Goal: Information Seeking & Learning: Learn about a topic

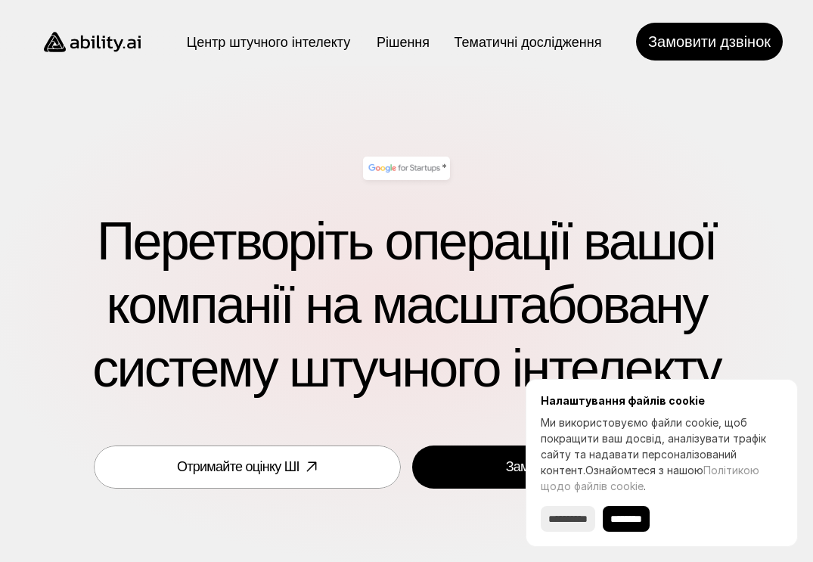
click at [368, 99] on div "* Перетворіть операції вашої компанії на масштабовану систему штучного інтелект…" at bounding box center [406, 324] width 813 height 516
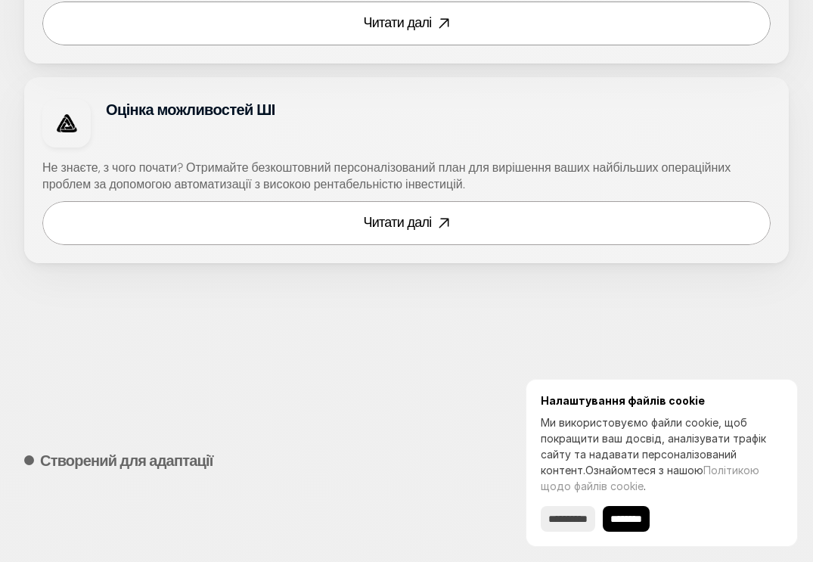
scroll to position [1512, 0]
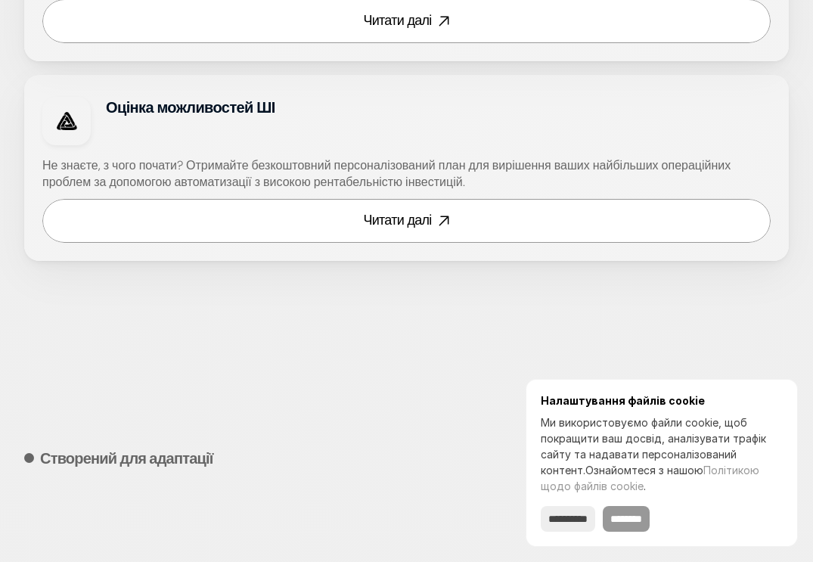
click at [637, 518] on input "********" at bounding box center [626, 519] width 47 height 26
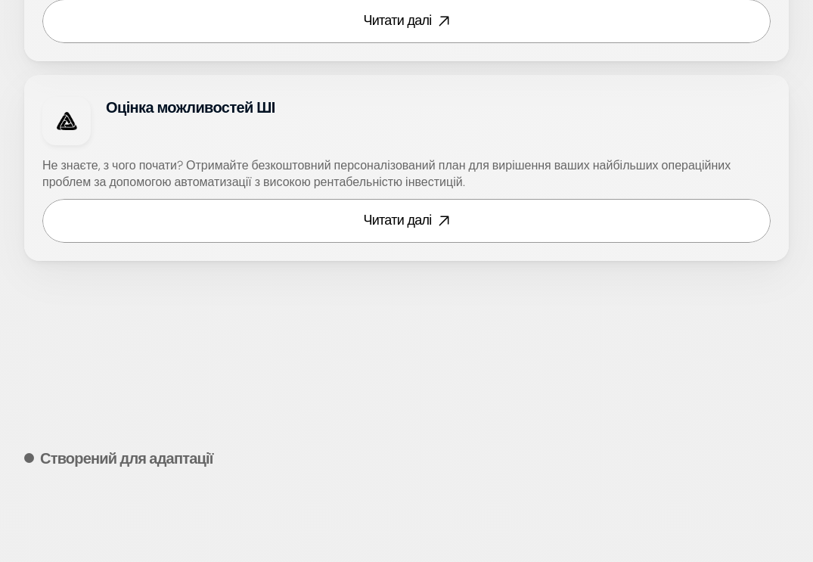
type input "******"
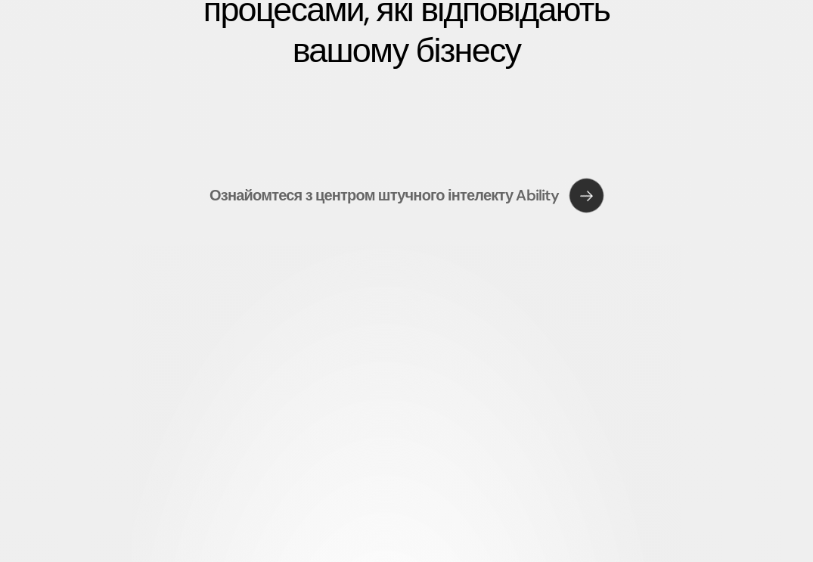
scroll to position [3251, 0]
click at [579, 219] on use at bounding box center [587, 194] width 48 height 48
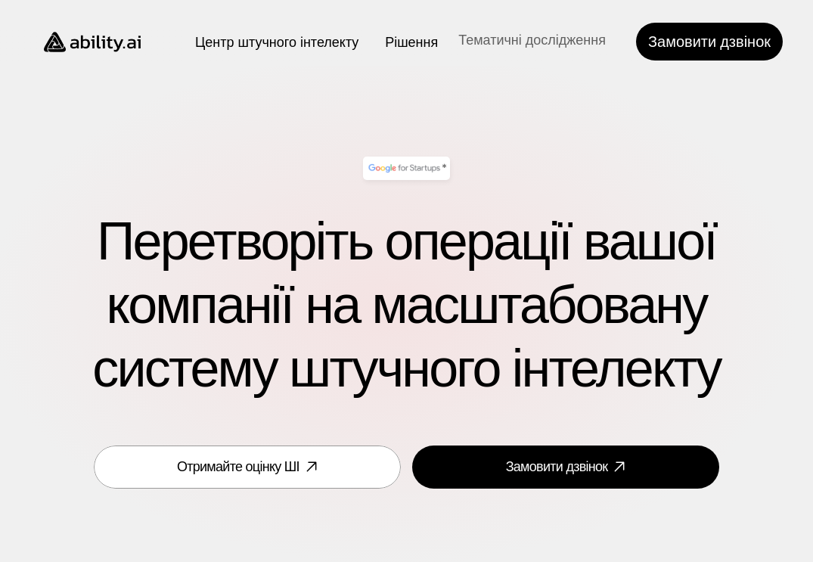
click at [93, 41] on img at bounding box center [92, 42] width 124 height 48
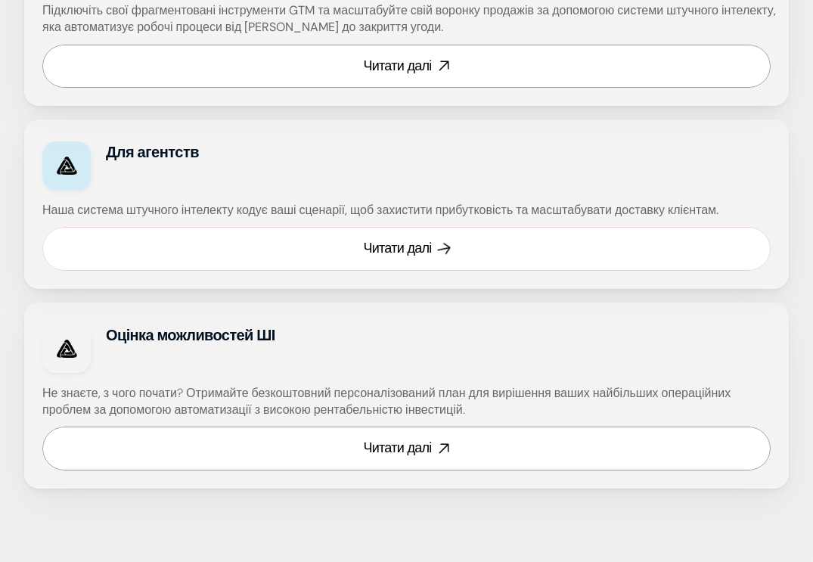
scroll to position [1285, 0]
click at [398, 247] on font "Читати далі" at bounding box center [397, 247] width 68 height 18
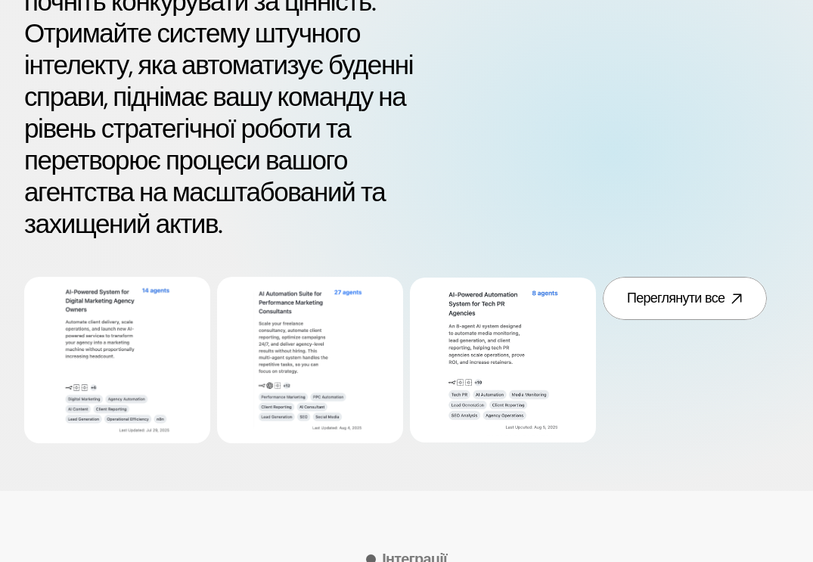
scroll to position [756, 0]
click at [664, 306] on font "Переглянути все" at bounding box center [676, 297] width 98 height 18
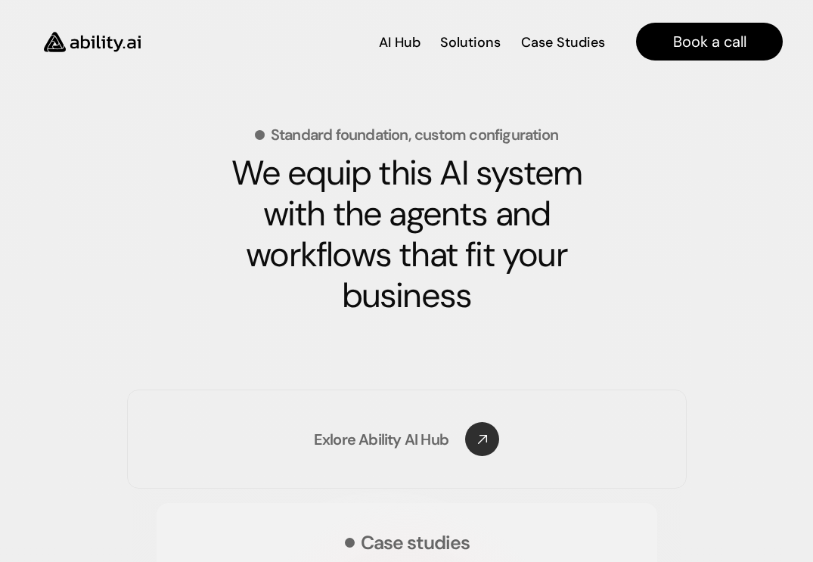
scroll to position [2873, 0]
